Goal: Task Accomplishment & Management: Manage account settings

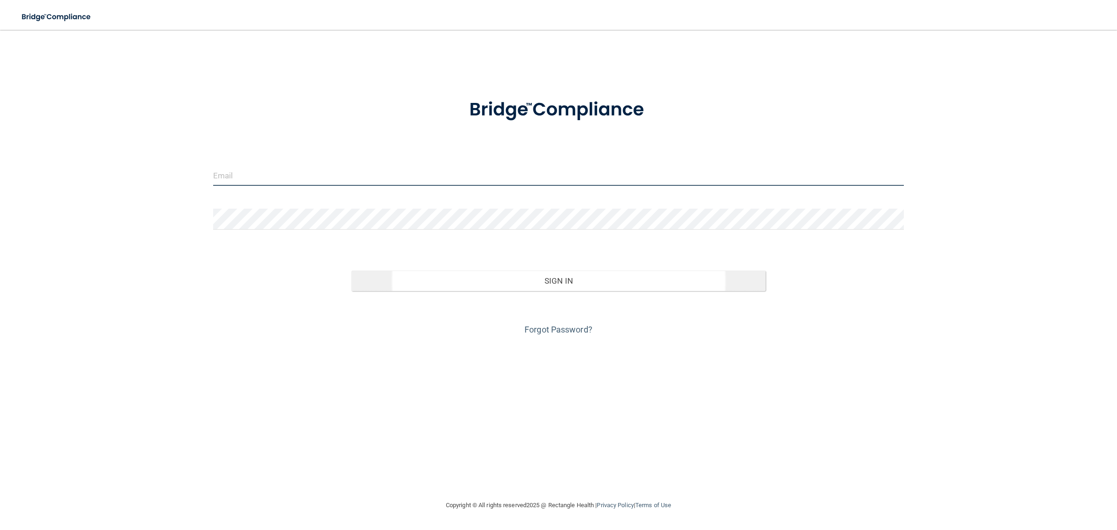
type input "[EMAIL_ADDRESS][DOMAIN_NAME]"
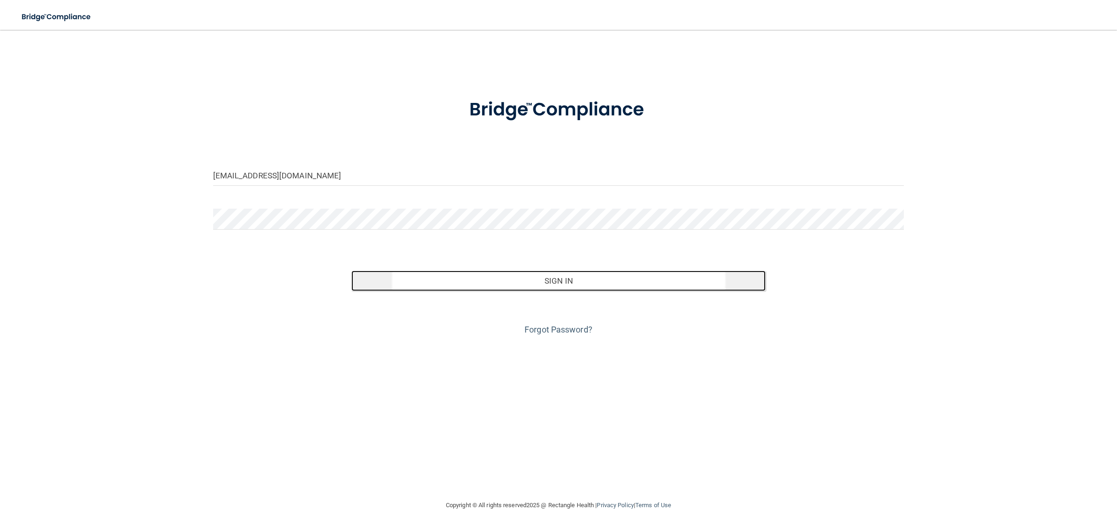
click at [548, 285] on button "Sign In" at bounding box center [558, 280] width 415 height 20
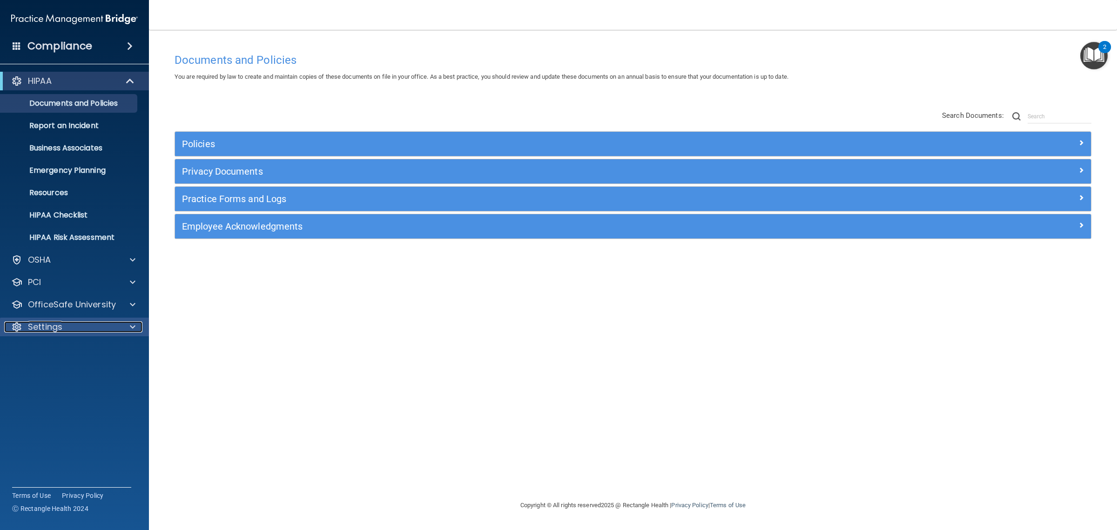
click at [70, 321] on div "Settings" at bounding box center [61, 326] width 115 height 11
click at [82, 375] on p "My Users" at bounding box center [69, 371] width 127 height 9
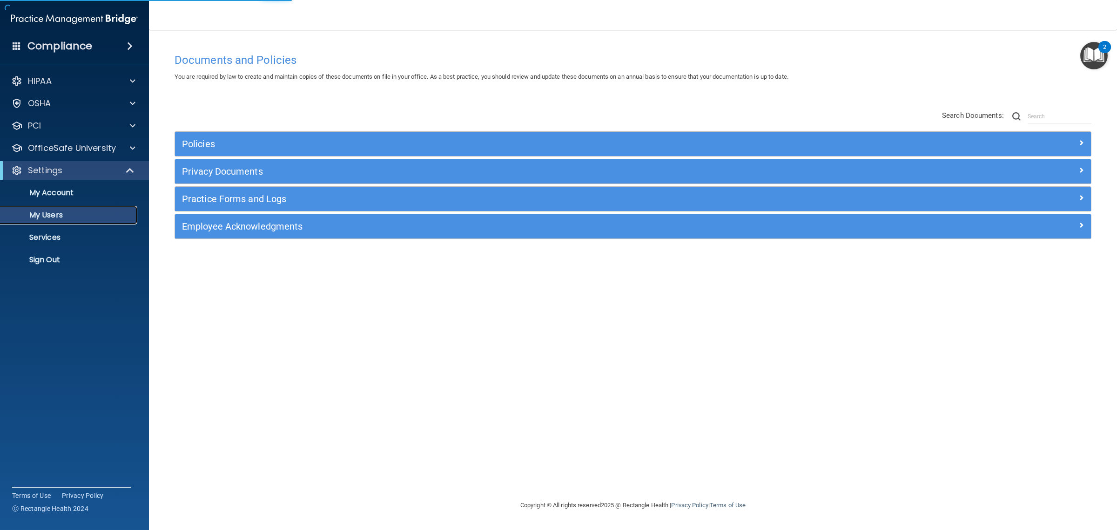
select select "20"
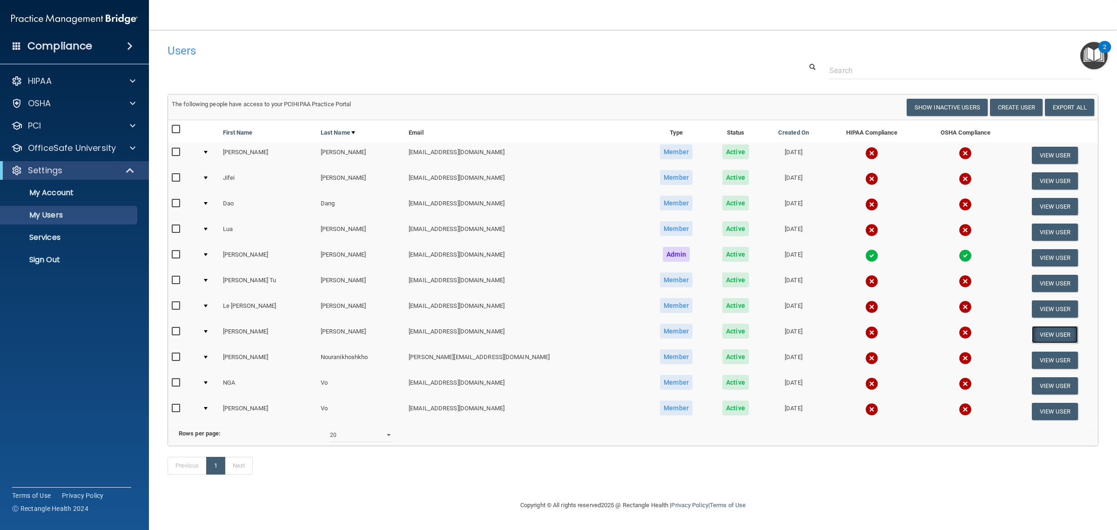
click at [1039, 330] on button "View User" at bounding box center [1055, 334] width 46 height 17
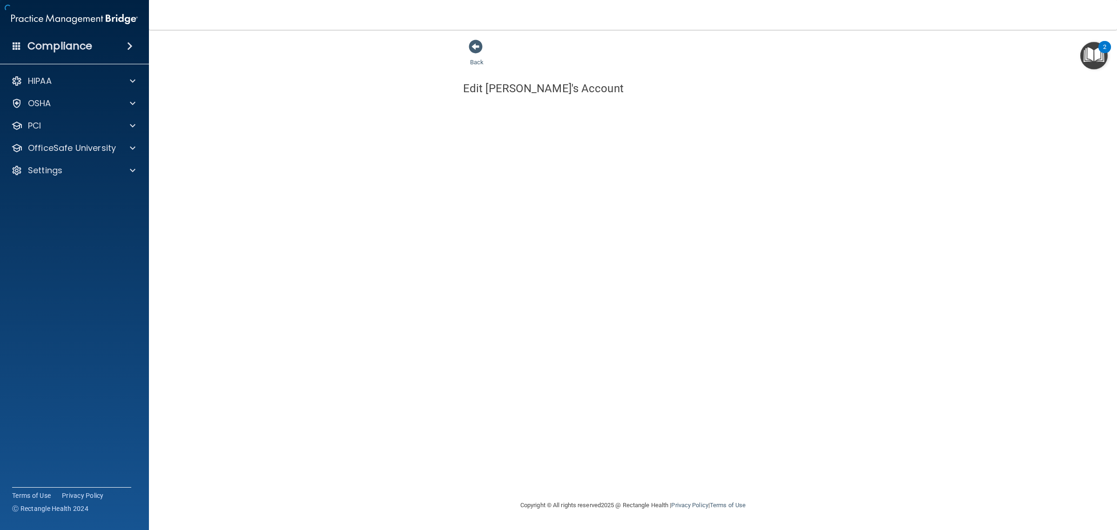
select select "practice_member"
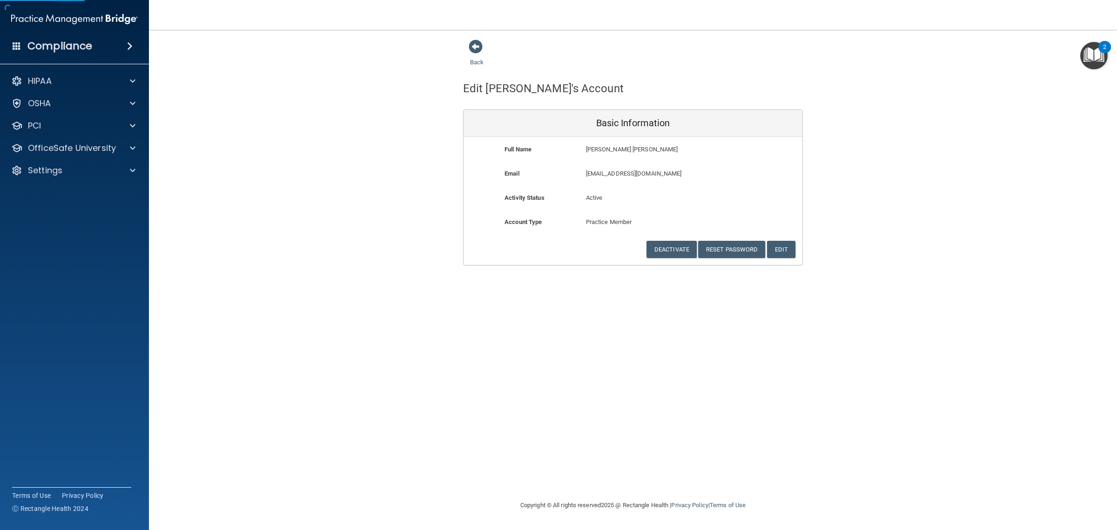
click at [623, 177] on p "[EMAIL_ADDRESS][DOMAIN_NAME]" at bounding box center [660, 173] width 148 height 11
click at [783, 250] on button "Edit" at bounding box center [781, 249] width 28 height 17
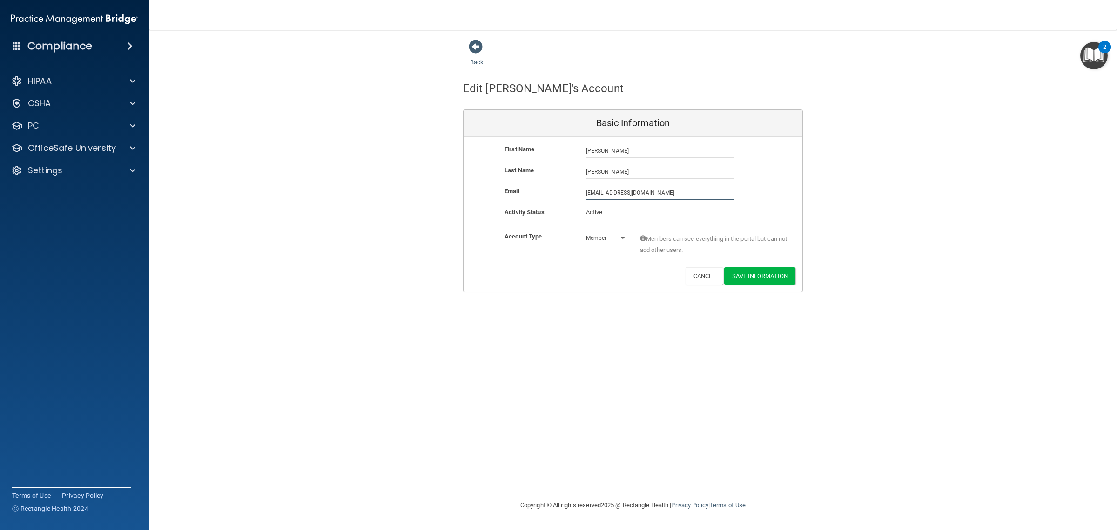
click at [643, 192] on input "[EMAIL_ADDRESS][DOMAIN_NAME]" at bounding box center [660, 193] width 148 height 14
click at [624, 192] on input "[EMAIL_ADDRESS][DOMAIN_NAME]" at bounding box center [660, 193] width 148 height 14
click at [778, 278] on button "Save Information" at bounding box center [759, 275] width 71 height 17
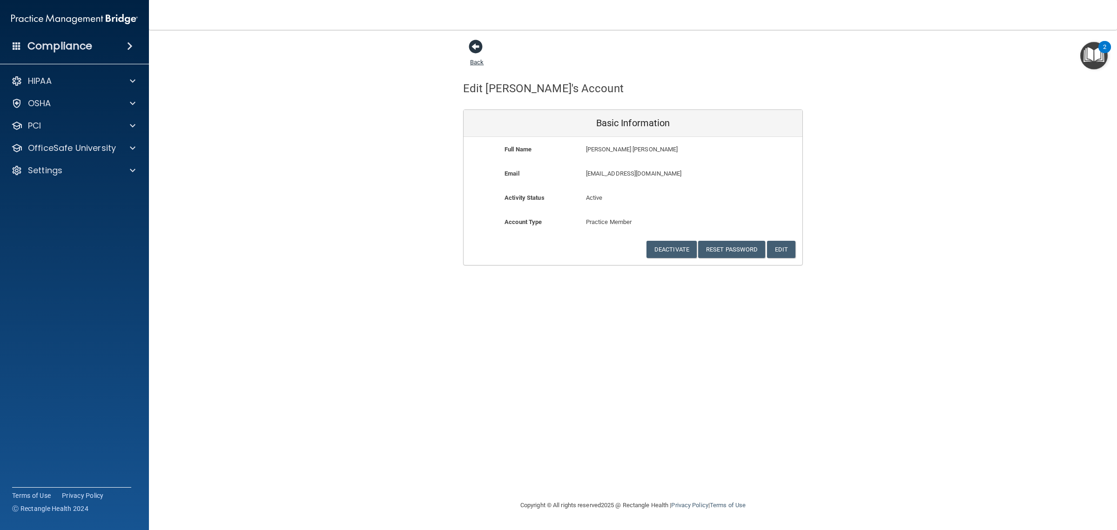
click at [477, 48] on span at bounding box center [476, 47] width 14 height 14
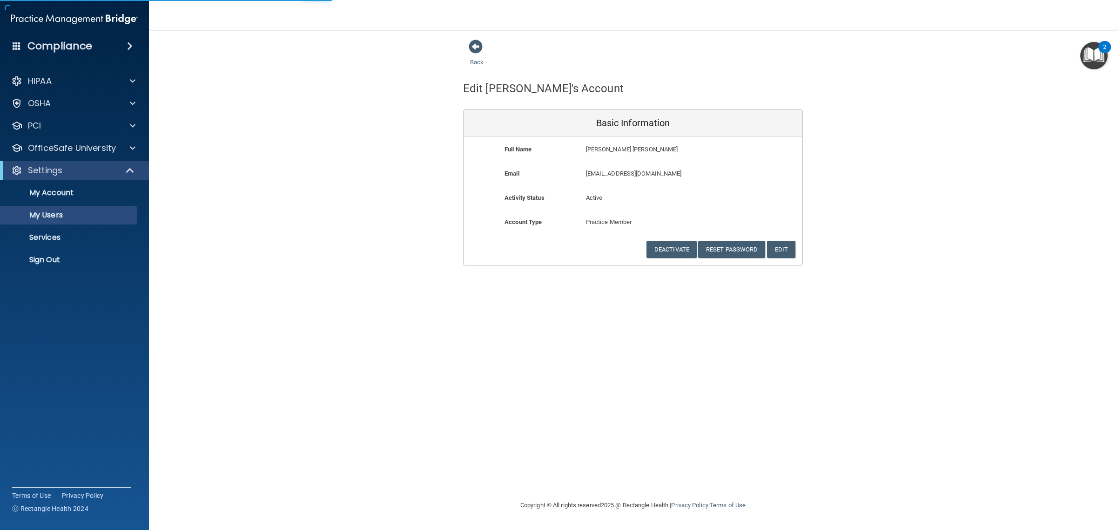
select select "20"
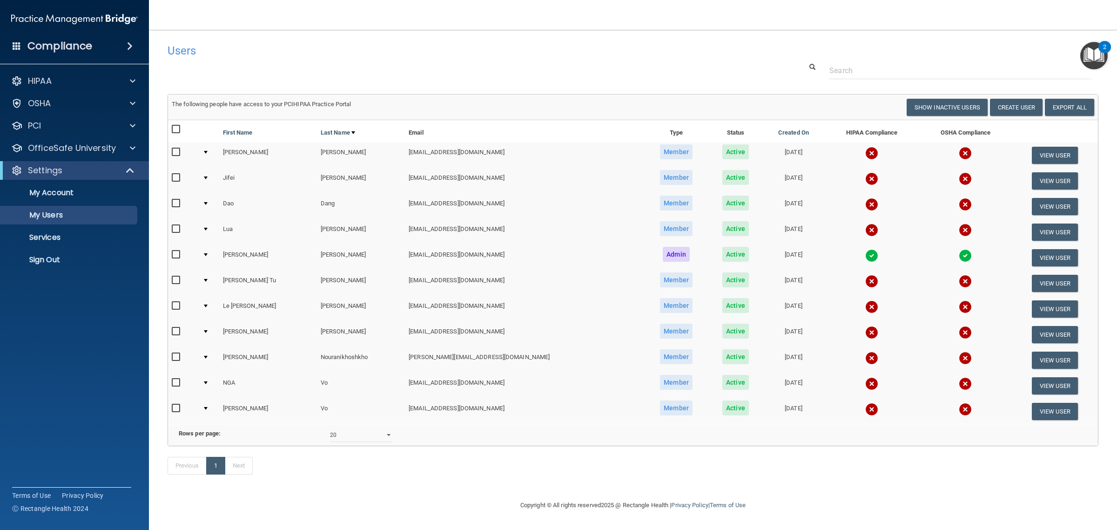
click at [175, 331] on input "checkbox" at bounding box center [177, 331] width 11 height 7
checkbox input "true"
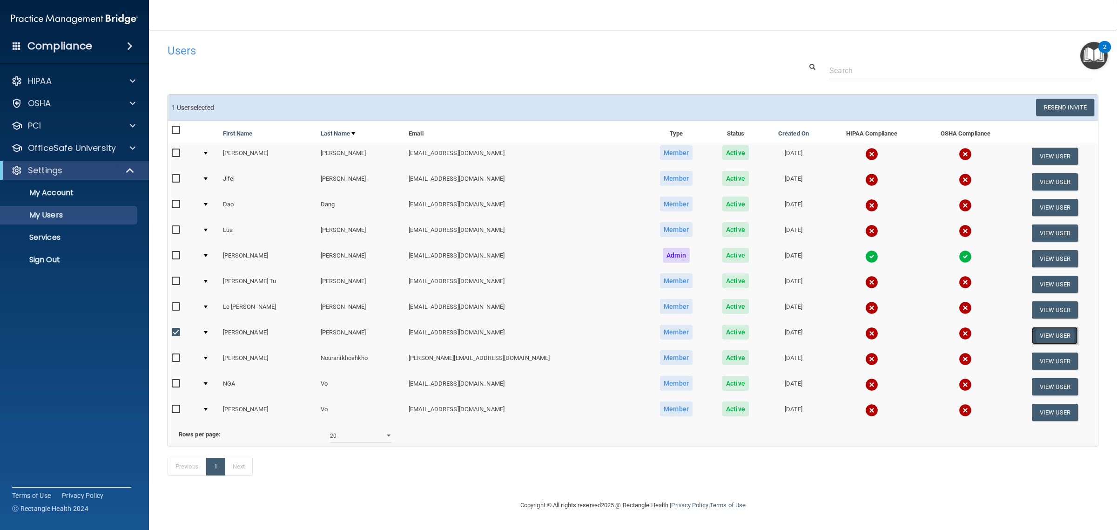
click at [1041, 334] on button "View User" at bounding box center [1055, 335] width 46 height 17
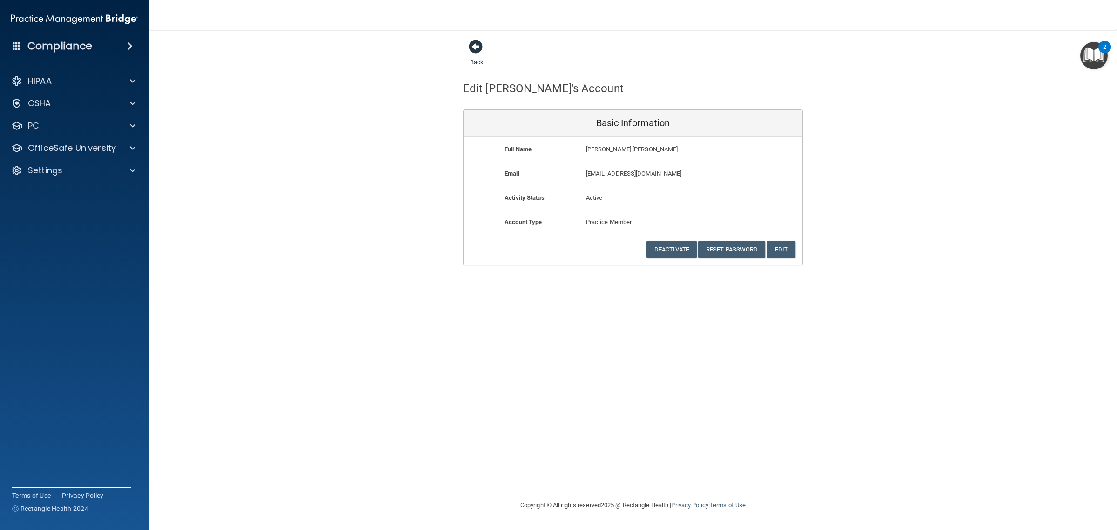
click at [475, 51] on span at bounding box center [476, 47] width 14 height 14
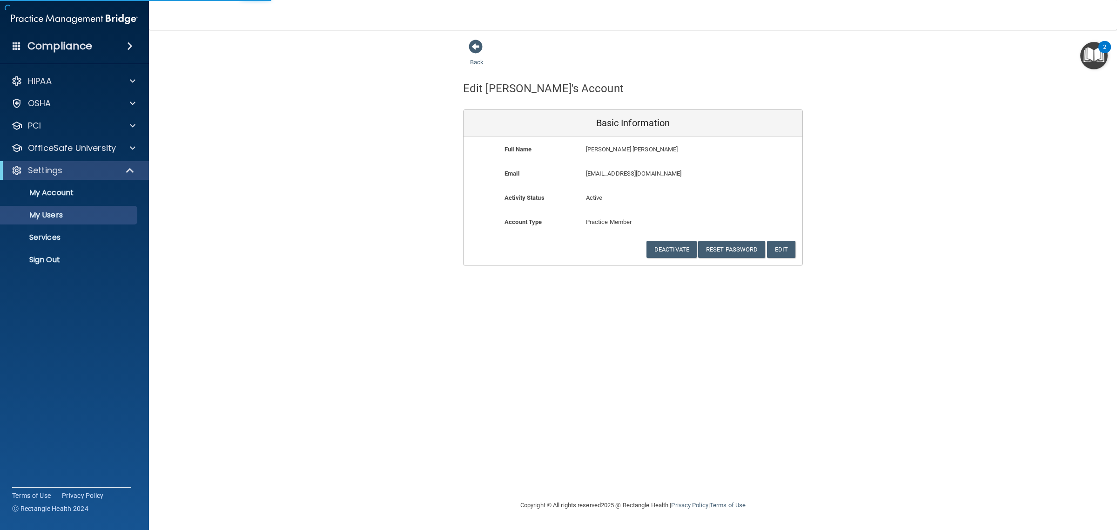
select select "20"
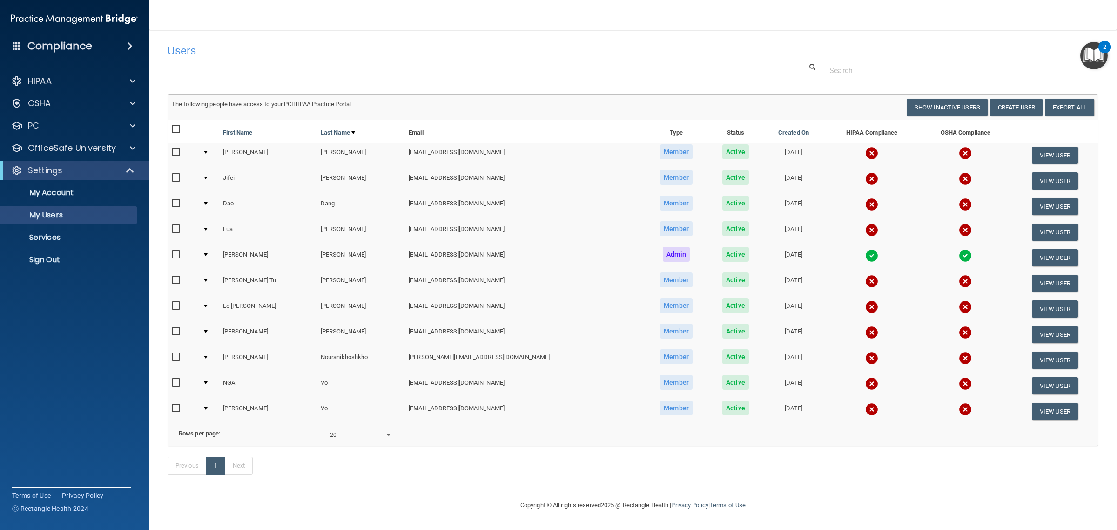
click at [433, 334] on td "[EMAIL_ADDRESS][DOMAIN_NAME]" at bounding box center [524, 335] width 239 height 26
drag, startPoint x: 436, startPoint y: 331, endPoint x: 340, endPoint y: 325, distance: 95.6
click at [423, 331] on td "[EMAIL_ADDRESS][DOMAIN_NAME]" at bounding box center [524, 335] width 239 height 26
click at [299, 331] on td "[PERSON_NAME]" at bounding box center [268, 335] width 98 height 26
click at [212, 329] on td at bounding box center [209, 335] width 20 height 26
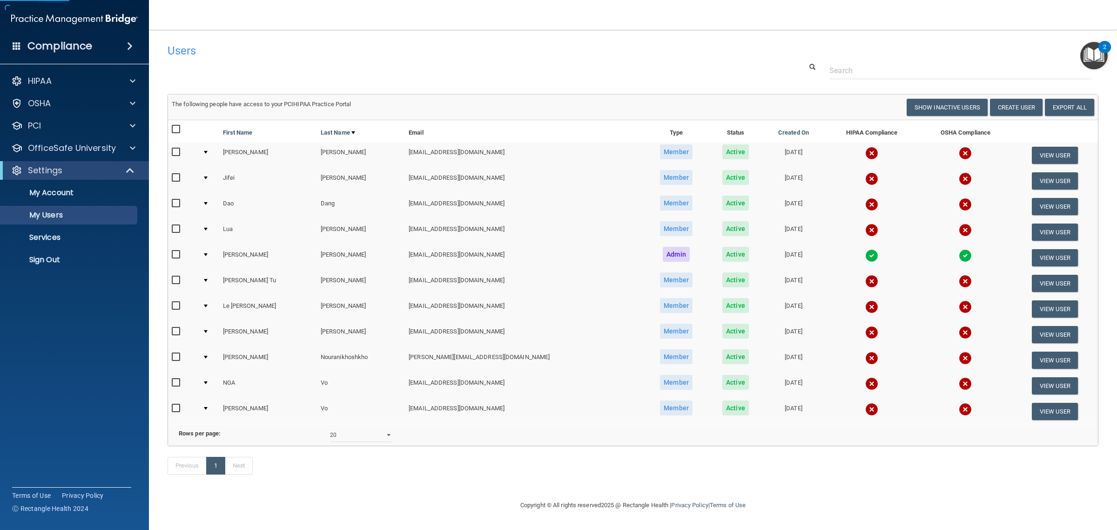
click at [208, 330] on div at bounding box center [206, 331] width 4 height 3
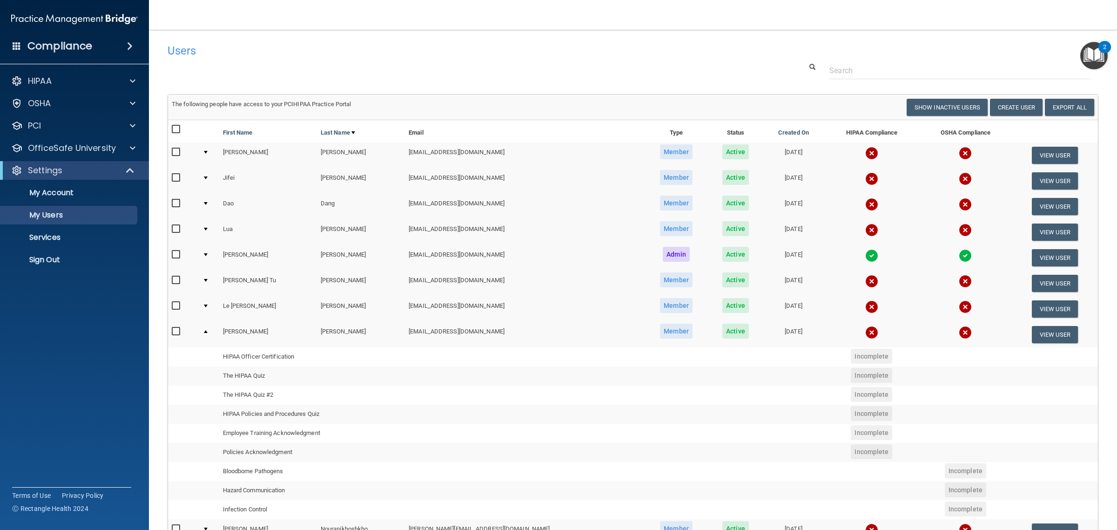
click at [178, 329] on input "checkbox" at bounding box center [177, 331] width 11 height 7
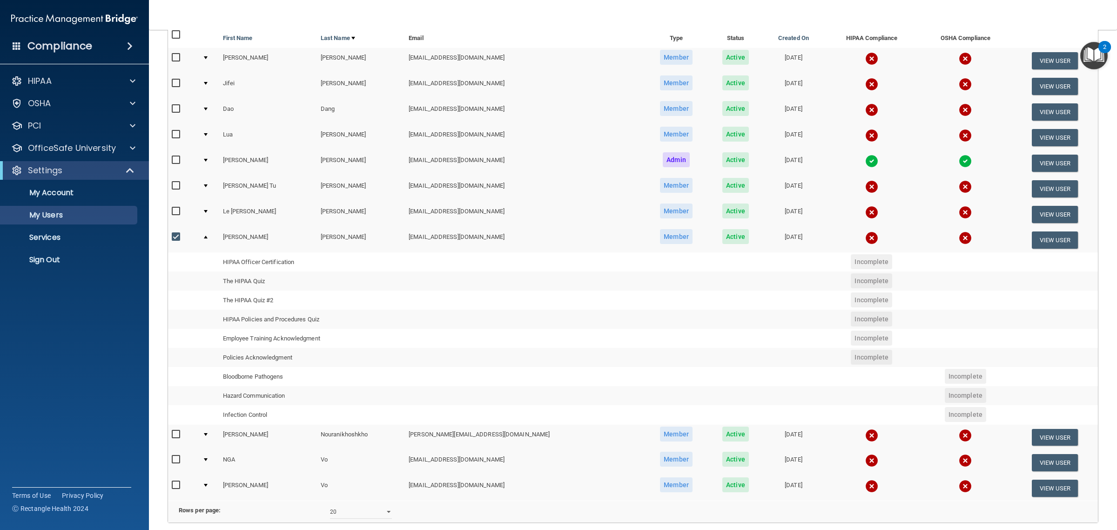
scroll to position [10, 0]
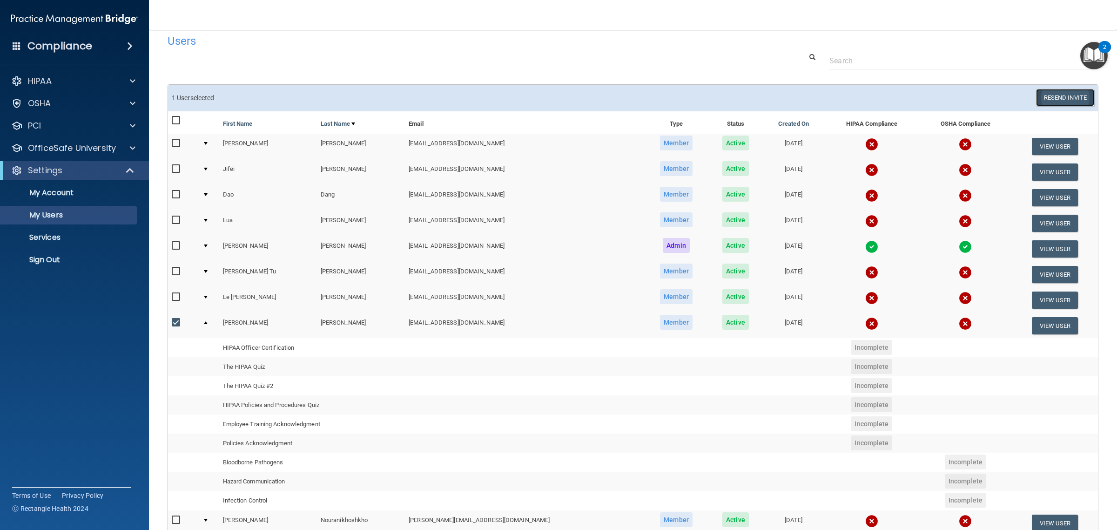
click at [1037, 92] on button "Resend Invite" at bounding box center [1065, 97] width 58 height 17
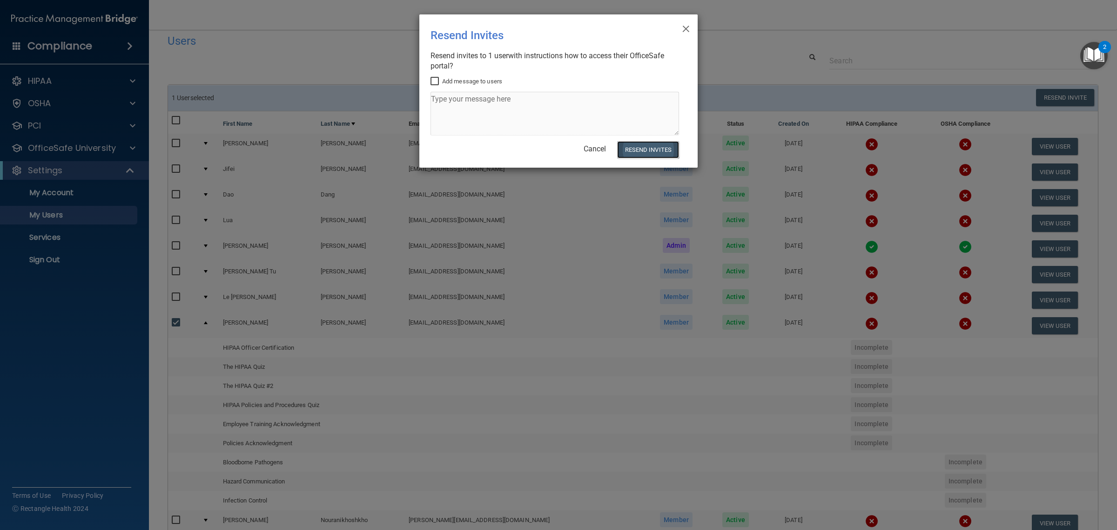
click at [653, 154] on button "Resend Invites" at bounding box center [648, 149] width 62 height 17
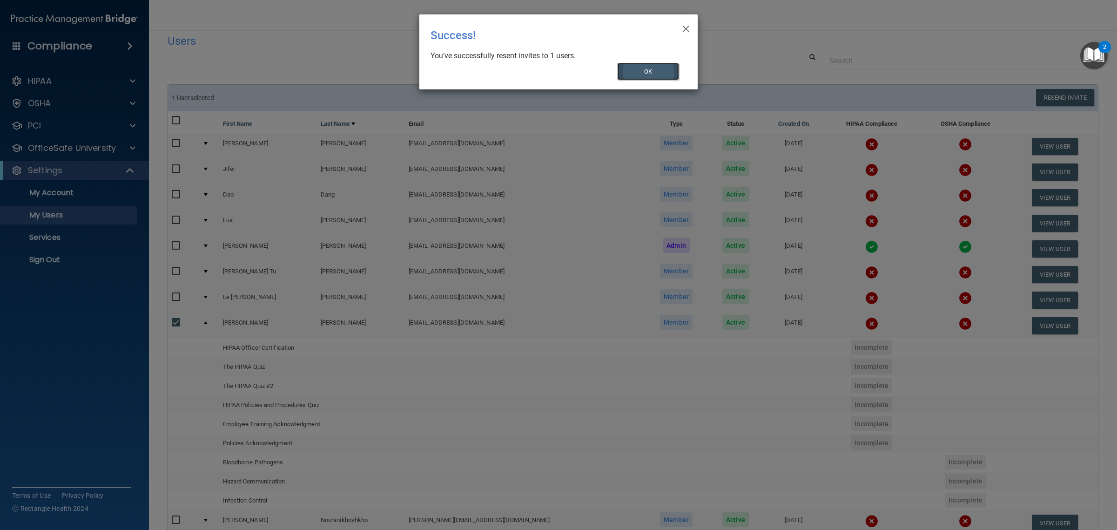
click at [673, 73] on button "OK" at bounding box center [648, 71] width 62 height 17
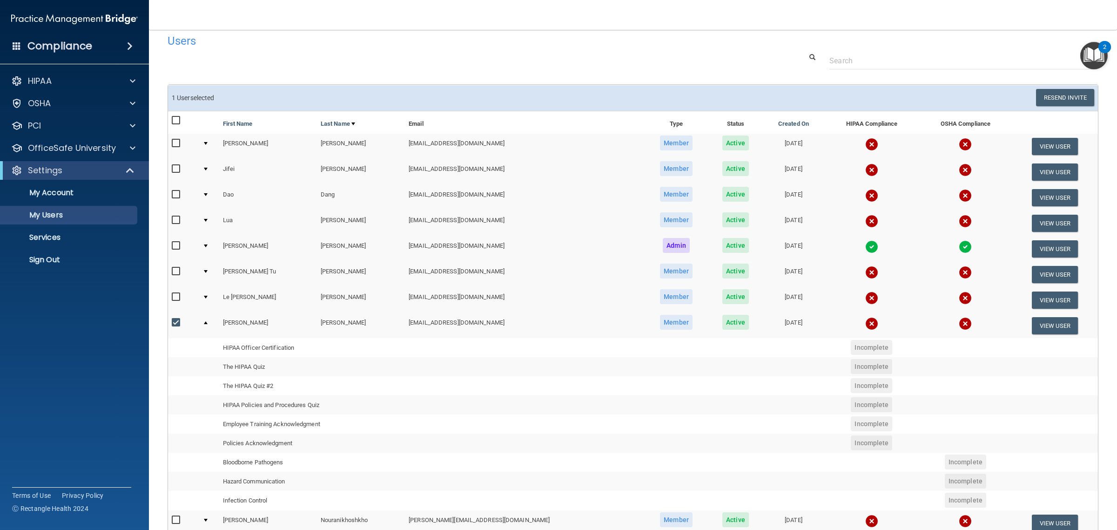
click at [103, 178] on div "Settings" at bounding box center [74, 170] width 149 height 19
click at [132, 166] on span at bounding box center [131, 170] width 8 height 11
click at [128, 166] on div at bounding box center [130, 170] width 23 height 11
click at [131, 143] on span at bounding box center [133, 147] width 6 height 11
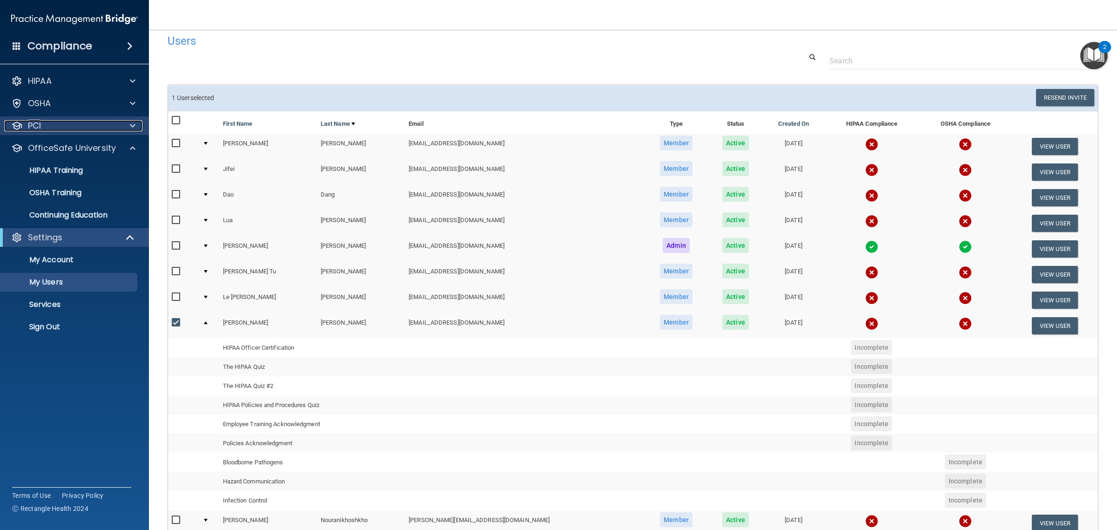
click at [133, 126] on span at bounding box center [133, 125] width 6 height 11
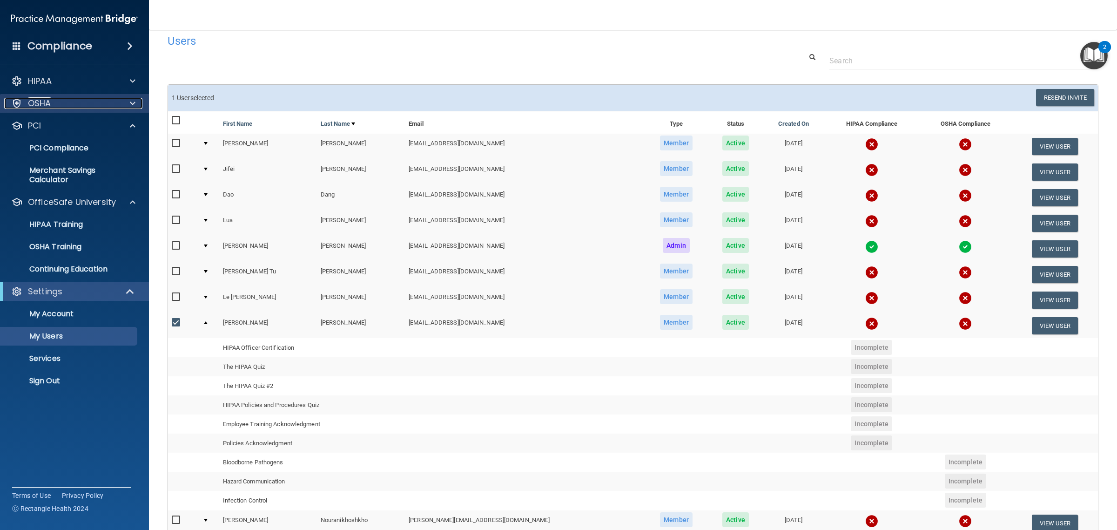
click at [134, 108] on span at bounding box center [133, 103] width 6 height 11
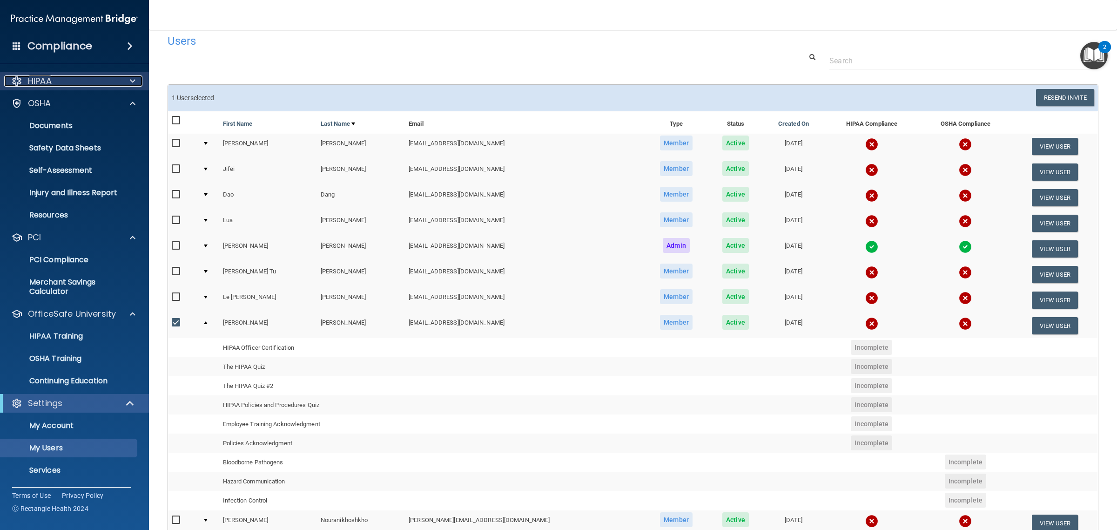
click at [138, 80] on div at bounding box center [131, 80] width 23 height 11
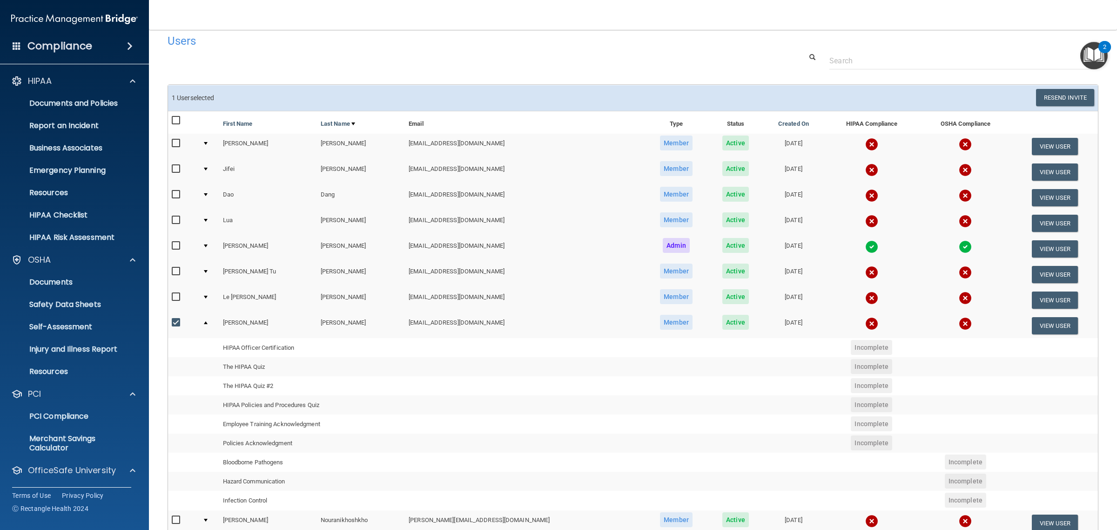
click at [335, 60] on div at bounding box center [633, 60] width 945 height 17
click at [173, 319] on input "checkbox" at bounding box center [177, 322] width 11 height 7
checkbox input "false"
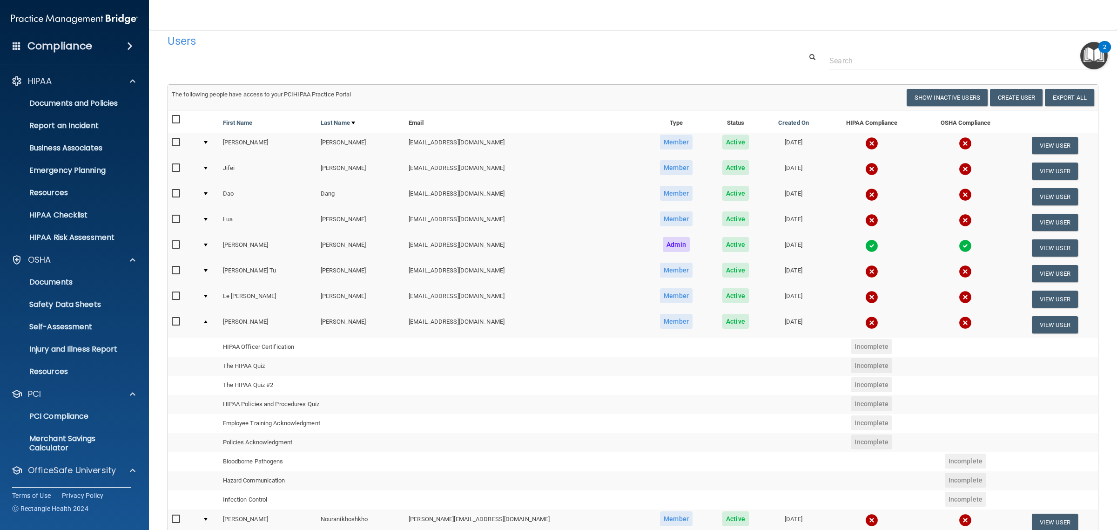
click at [473, 327] on td "[EMAIL_ADDRESS][DOMAIN_NAME]" at bounding box center [524, 324] width 239 height 25
click at [445, 324] on td "[EMAIL_ADDRESS][DOMAIN_NAME]" at bounding box center [524, 324] width 239 height 25
click at [503, 320] on td "[EMAIL_ADDRESS][DOMAIN_NAME]" at bounding box center [524, 324] width 239 height 25
click at [208, 320] on div at bounding box center [206, 321] width 4 height 3
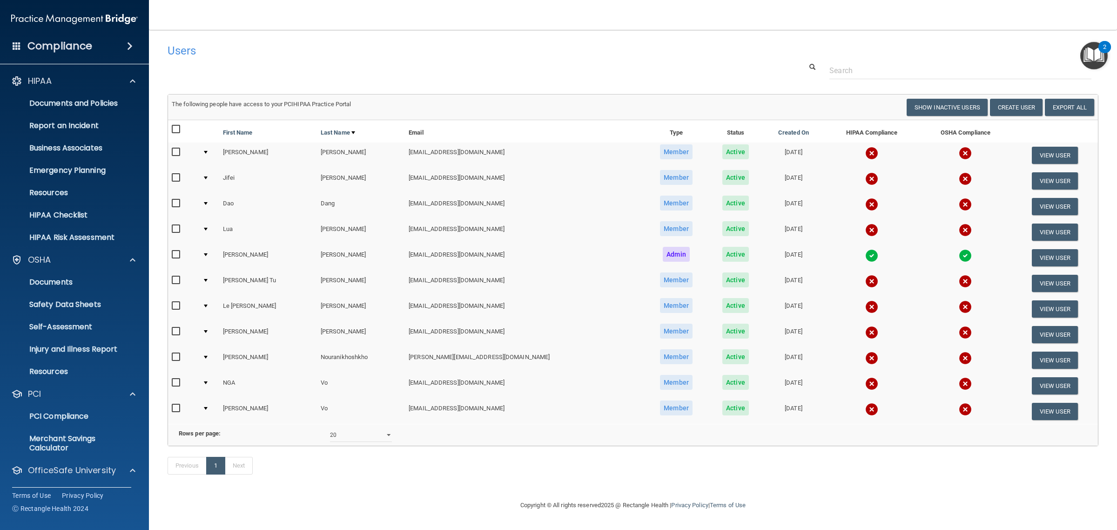
scroll to position [12, 0]
